Goal: Check status

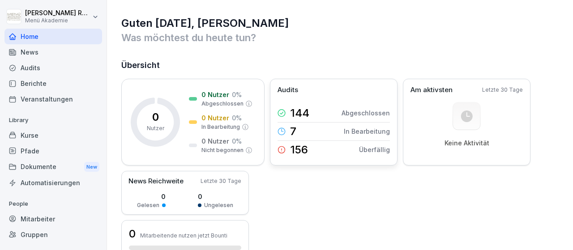
click at [324, 113] on div "144 Abgeschlossen" at bounding box center [333, 113] width 112 height 18
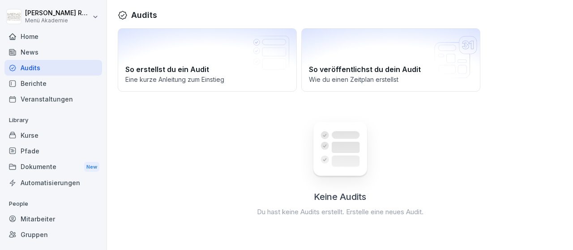
click at [52, 217] on div "Mitarbeiter" at bounding box center [53, 219] width 98 height 16
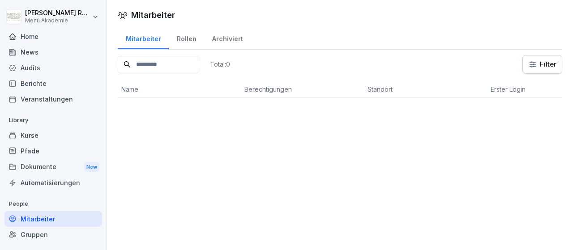
drag, startPoint x: 103, startPoint y: 6, endPoint x: 94, endPoint y: 14, distance: 12.0
click at [94, 14] on div "[PERSON_NAME] Menü Akademie Home News Audits Berichte Veranstaltungen Library K…" at bounding box center [53, 125] width 107 height 250
click at [45, 41] on div "Home" at bounding box center [53, 37] width 98 height 16
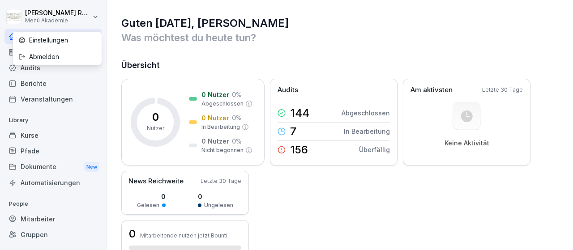
click at [93, 19] on html "[PERSON_NAME] Menü Akademie Home News Audits Berichte Veranstaltungen Library K…" at bounding box center [286, 125] width 573 height 250
click at [66, 38] on div "Einstellungen" at bounding box center [57, 40] width 89 height 17
select select "**"
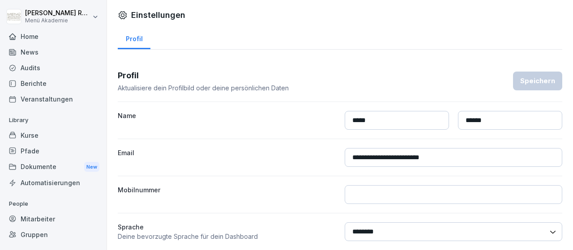
click at [38, 219] on div "Mitarbeiter" at bounding box center [53, 219] width 98 height 16
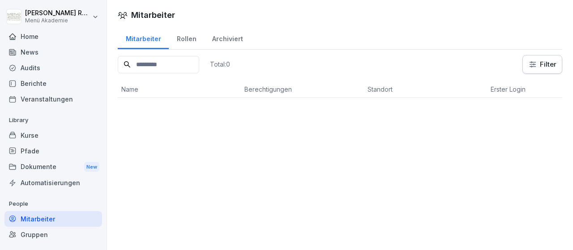
click at [532, 66] on html "[PERSON_NAME] Menü Akademie Home News Audits Berichte Veranstaltungen Library K…" at bounding box center [286, 125] width 573 height 250
click at [486, 151] on html "[PERSON_NAME] Menü Akademie Home News Audits Berichte Veranstaltungen Library K…" at bounding box center [286, 125] width 573 height 250
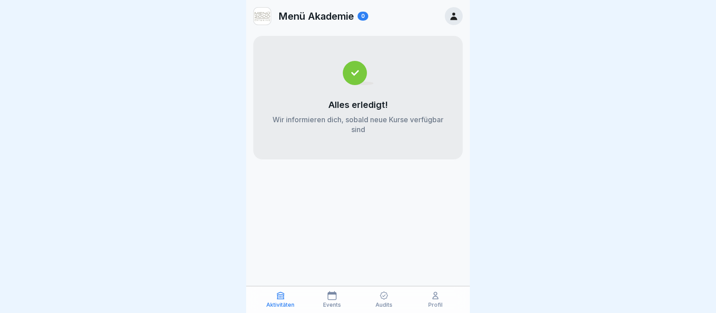
click at [380, 300] on icon at bounding box center [383, 295] width 9 height 9
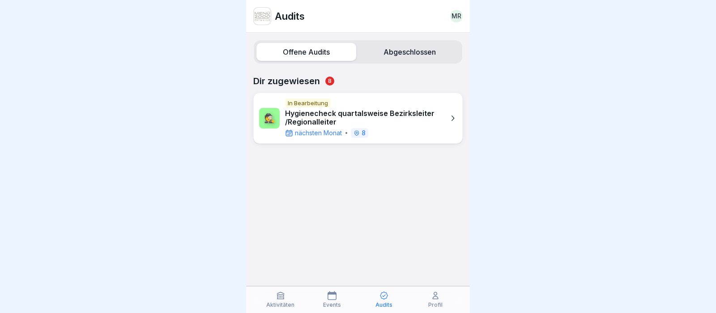
click at [406, 109] on p "Hygienecheck quartalsweise Bezirksleiter /Regionalleiter" at bounding box center [364, 117] width 159 height 17
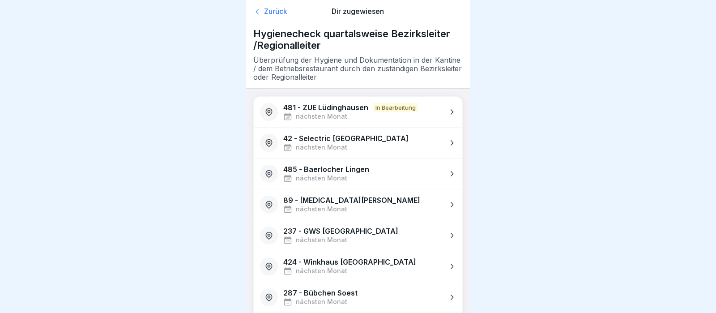
click at [421, 145] on div "42 - Selectric [GEOGRAPHIC_DATA] nächsten Monat" at bounding box center [358, 143] width 209 height 30
